Goal: Navigation & Orientation: Find specific page/section

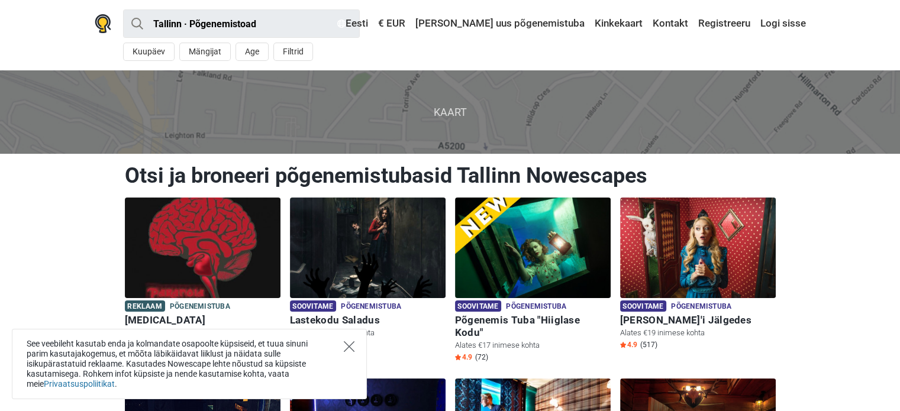
click at [344, 345] on icon "Close" at bounding box center [349, 346] width 11 height 11
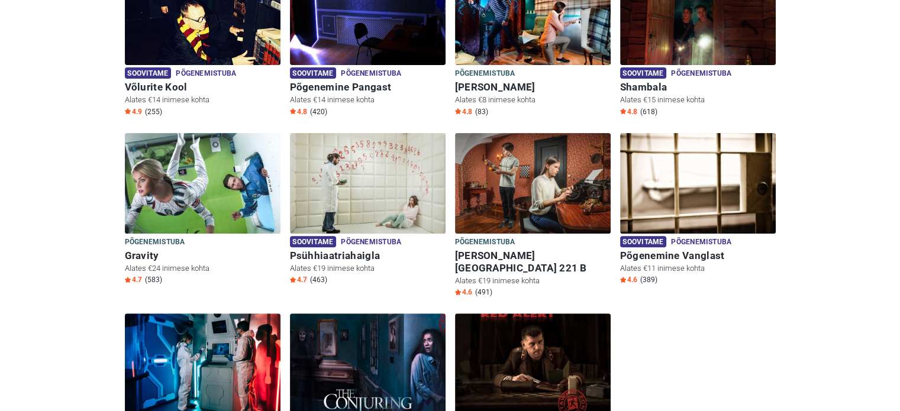
scroll to position [473, 0]
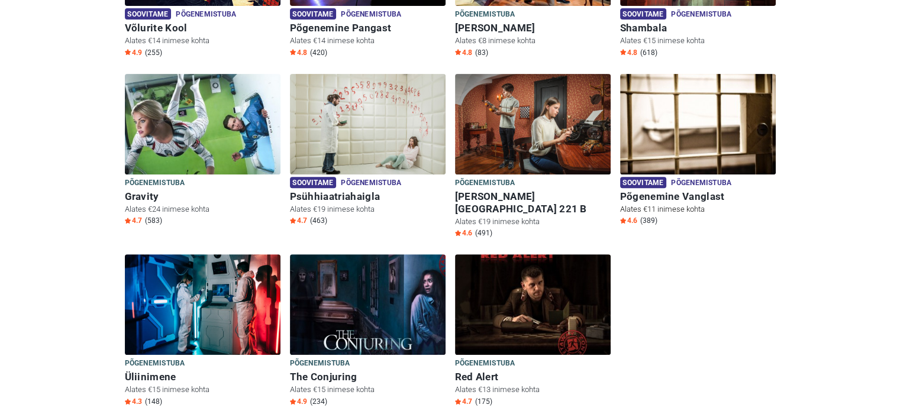
click at [678, 122] on img at bounding box center [698, 124] width 156 height 101
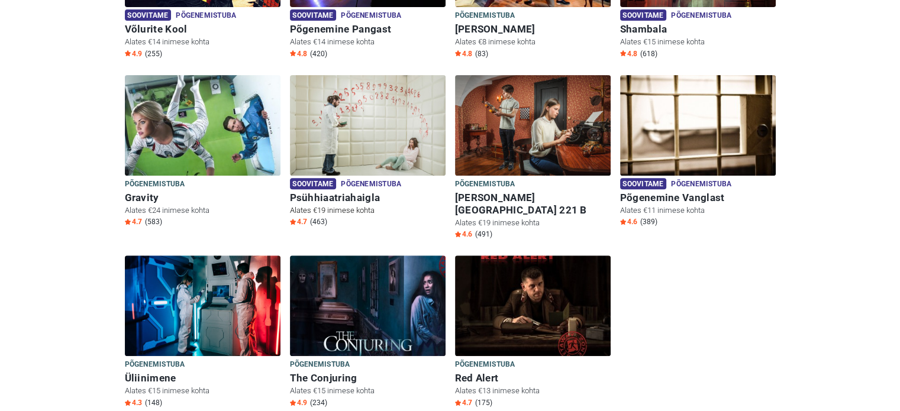
click at [355, 106] on img at bounding box center [368, 125] width 156 height 101
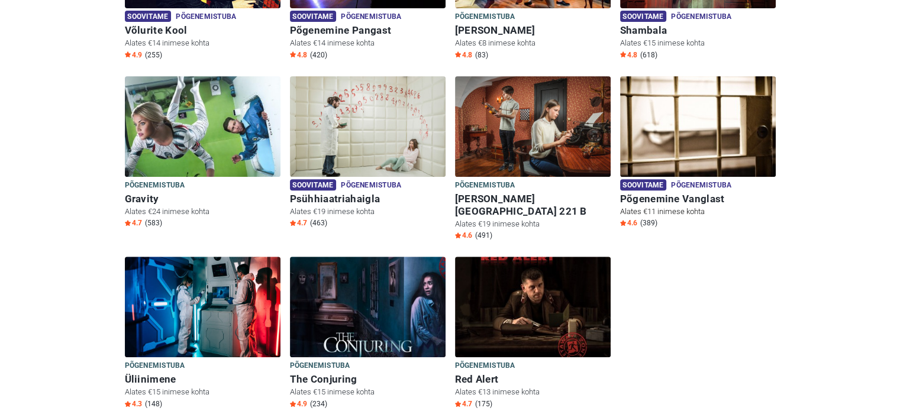
click at [677, 148] on img at bounding box center [698, 126] width 156 height 101
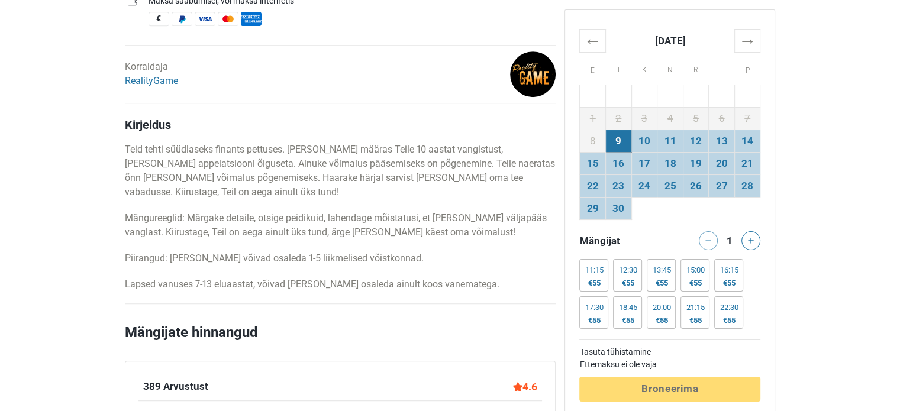
scroll to position [532, 0]
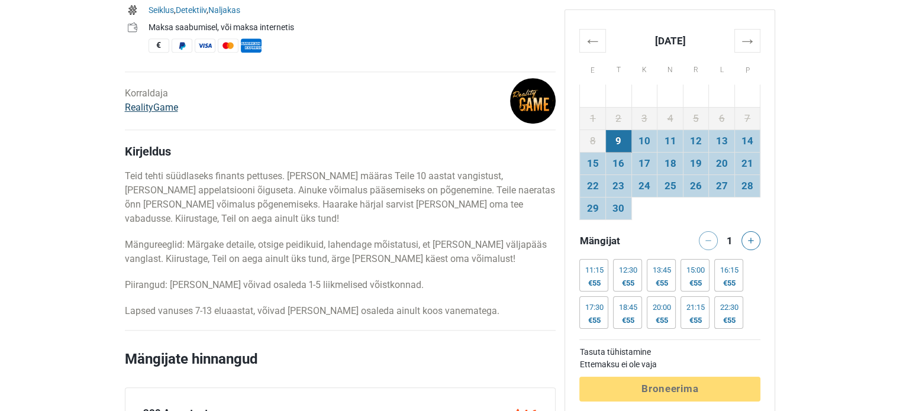
click at [161, 106] on link "RealityGame" at bounding box center [151, 107] width 53 height 11
